Goal: Task Accomplishment & Management: Manage account settings

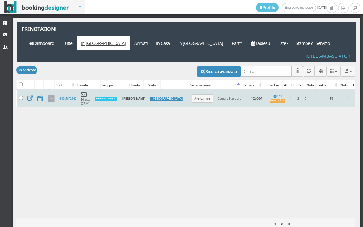
click at [51, 97] on icon at bounding box center [51, 98] width 3 height 3
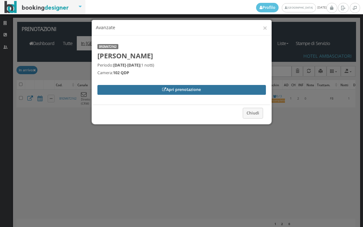
click at [139, 89] on link "Apri prenotazione" at bounding box center [181, 90] width 168 height 10
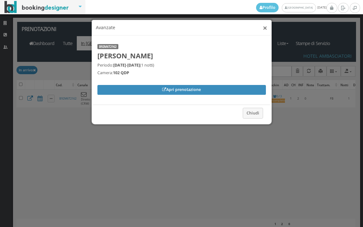
click at [263, 27] on button "×" at bounding box center [265, 28] width 4 height 8
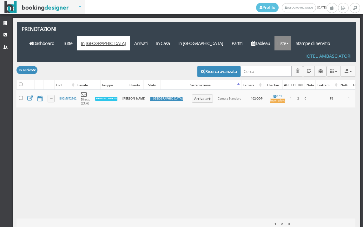
click at [291, 36] on link "Liste" at bounding box center [282, 43] width 17 height 14
click at [292, 73] on link "Foglio Pulizie" at bounding box center [297, 78] width 46 height 11
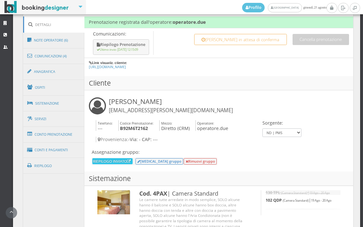
scroll to position [352, 0]
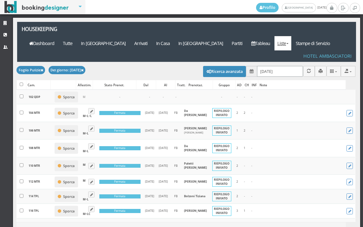
click at [293, 66] on input "21/08/2025" at bounding box center [280, 71] width 46 height 10
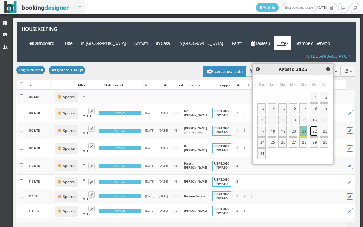
click at [314, 128] on link "22" at bounding box center [314, 131] width 8 height 11
type input "22/08/2025"
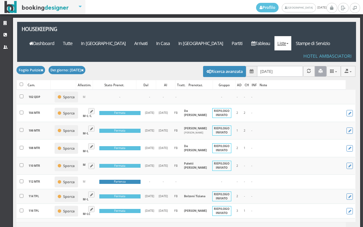
click at [315, 66] on button "button" at bounding box center [321, 71] width 12 height 10
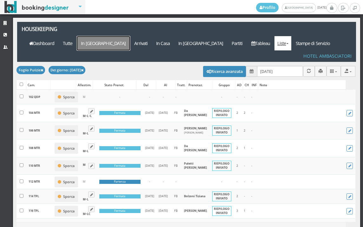
click at [130, 36] on a=pms-arrival-reservations"] "In [GEOGRAPHIC_DATA]" at bounding box center [103, 43] width 53 height 14
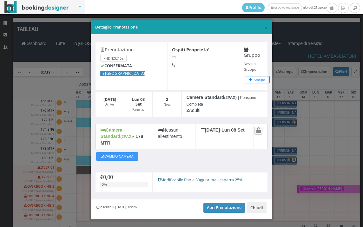
scroll to position [0, 143]
click at [264, 30] on span "×" at bounding box center [266, 27] width 4 height 11
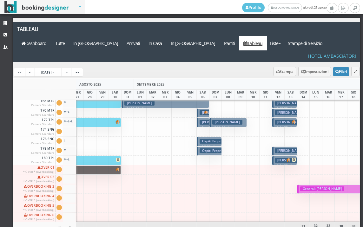
click at [309, 187] on h3 "Generali [PERSON_NAME]" at bounding box center [322, 189] width 44 height 5
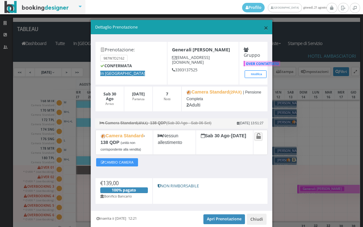
click at [264, 22] on span "×" at bounding box center [266, 27] width 4 height 11
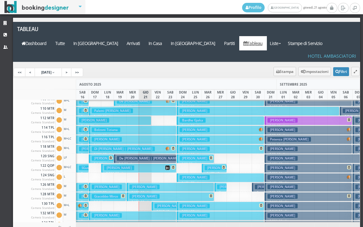
scroll to position [0, 0]
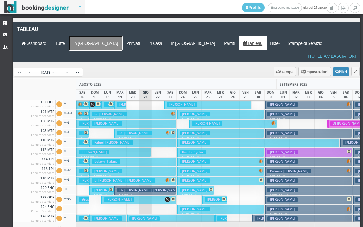
click at [122, 36] on a=pms-arrival-reservations"] "In [GEOGRAPHIC_DATA]" at bounding box center [95, 43] width 53 height 14
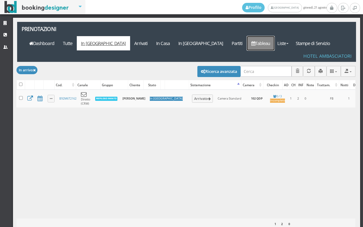
click at [264, 36] on link "Tableau" at bounding box center [261, 43] width 28 height 14
